Goal: Information Seeking & Learning: Learn about a topic

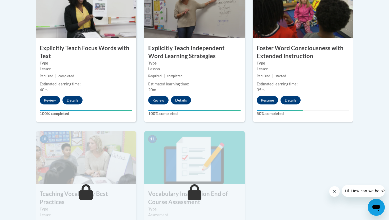
scroll to position [485, 0]
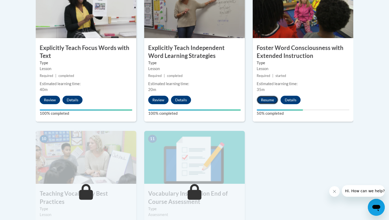
click at [270, 99] on button "Resume" at bounding box center [267, 100] width 21 height 8
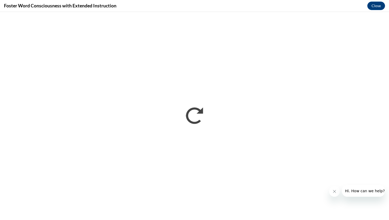
scroll to position [0, 0]
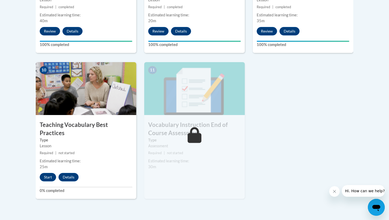
scroll to position [560, 0]
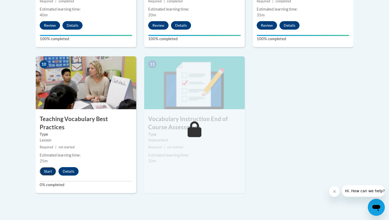
click at [47, 167] on button "Start" at bounding box center [48, 171] width 16 height 8
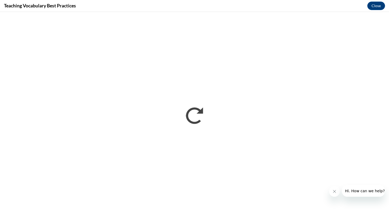
scroll to position [0, 0]
